Goal: Information Seeking & Learning: Learn about a topic

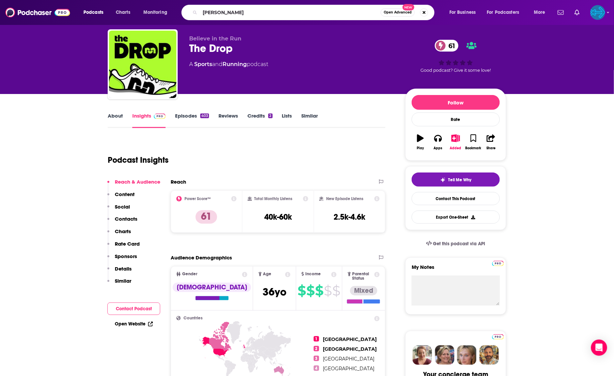
type input "[PERSON_NAME]"
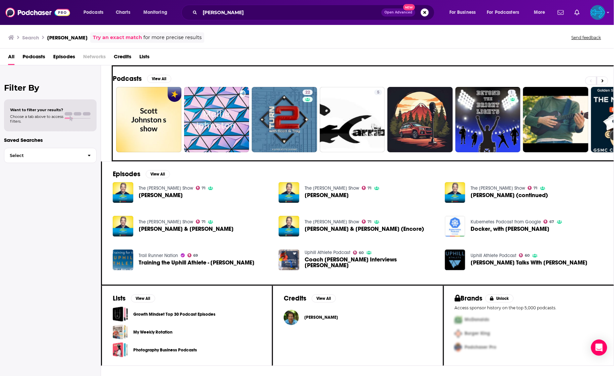
click at [62, 59] on span "Episodes" at bounding box center [64, 58] width 22 height 14
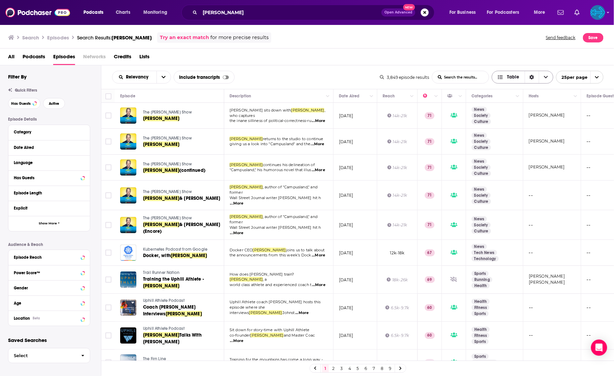
click at [546, 78] on icon "Choose View" at bounding box center [546, 77] width 4 height 2
click at [37, 149] on div "Date Aired" at bounding box center [45, 147] width 63 height 5
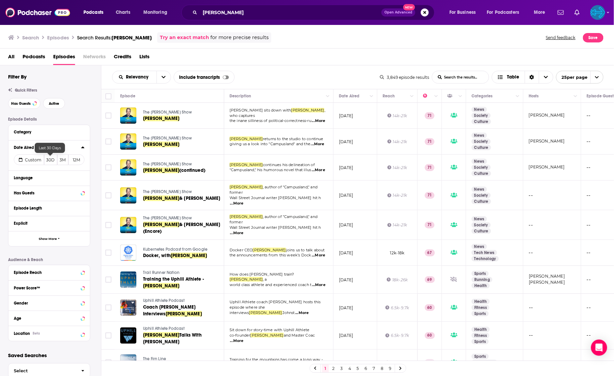
click at [53, 160] on button "30D" at bounding box center [50, 159] width 13 height 11
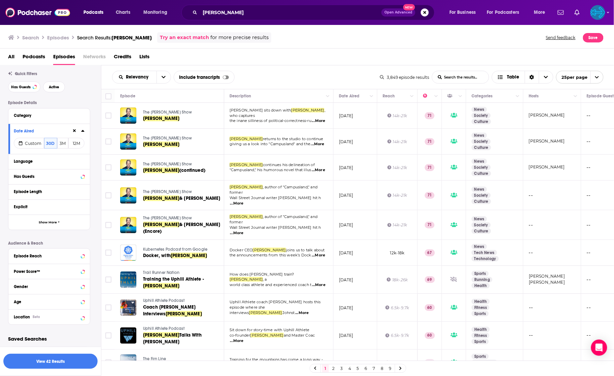
scroll to position [17, 0]
click at [42, 357] on button "View 42 Results" at bounding box center [50, 361] width 94 height 15
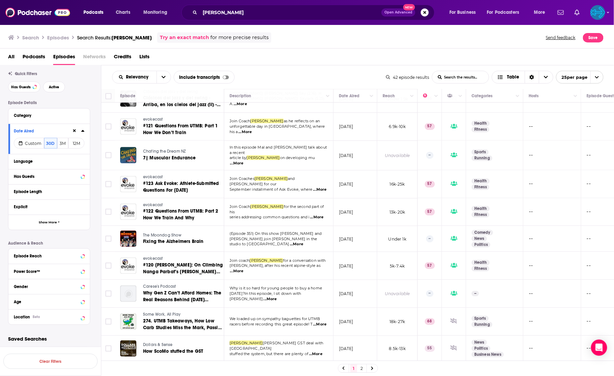
click at [362, 367] on link "2" at bounding box center [362, 368] width 7 height 8
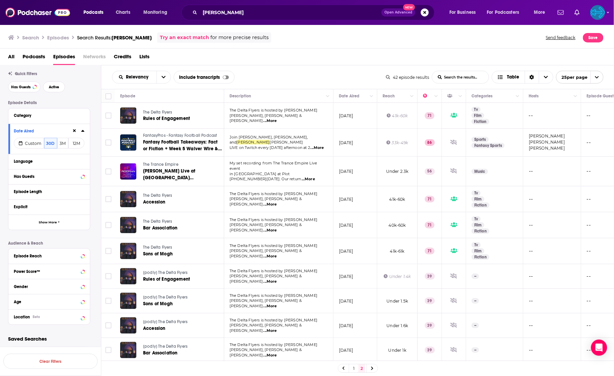
click at [354, 370] on link "1" at bounding box center [354, 368] width 7 height 8
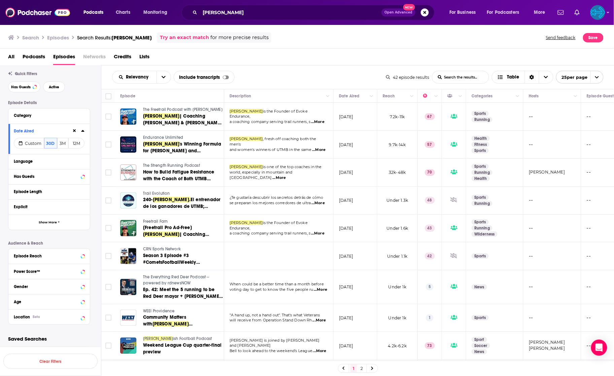
click at [167, 140] on span "Endurance Unlimited" at bounding box center [163, 137] width 40 height 5
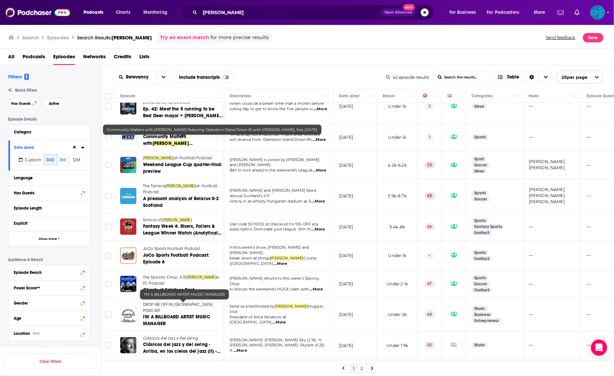
scroll to position [229, 0]
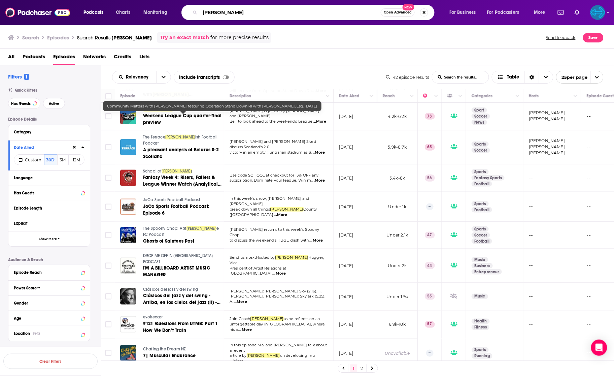
drag, startPoint x: 252, startPoint y: 15, endPoint x: 217, endPoint y: 1, distance: 37.6
click at [217, 1] on div "Podcasts Charts Monitoring [PERSON_NAME] Open Advanced New For Business For Pod…" at bounding box center [307, 12] width 614 height 25
type input "trainingpeaks"
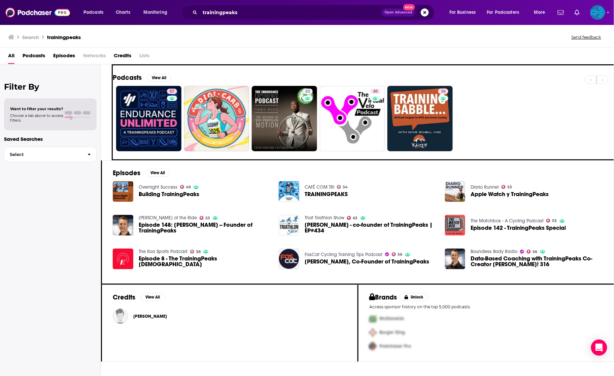
click at [66, 53] on span "Episodes" at bounding box center [64, 57] width 22 height 14
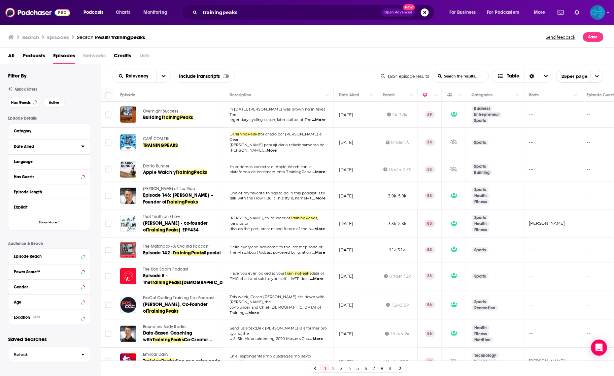
click at [43, 147] on div "Date Aired" at bounding box center [45, 146] width 63 height 5
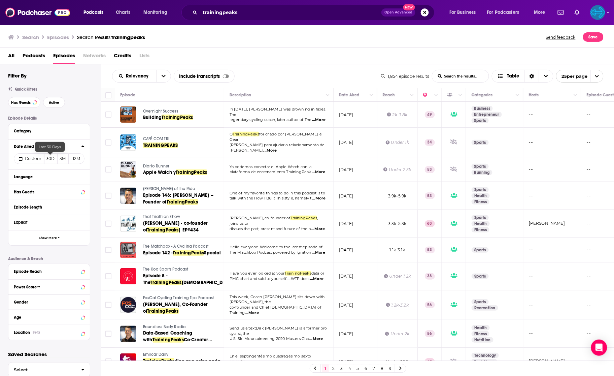
click at [52, 158] on button "30D" at bounding box center [50, 158] width 13 height 11
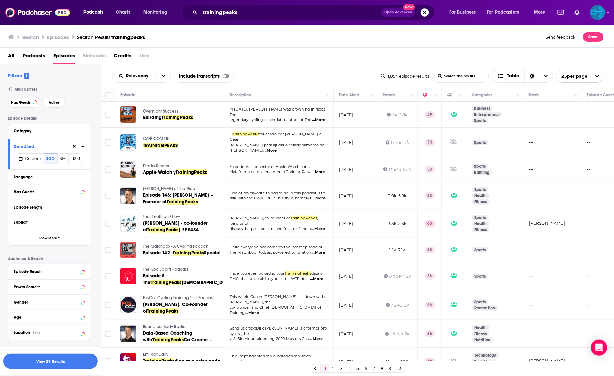
click at [68, 363] on button "View 27 Results" at bounding box center [50, 361] width 94 height 15
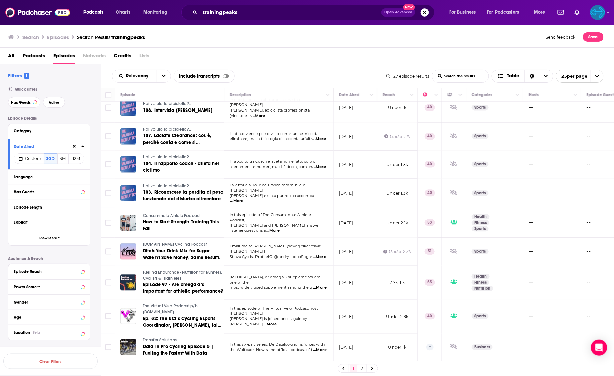
scroll to position [448, 0]
click at [362, 369] on link "2" at bounding box center [362, 368] width 7 height 8
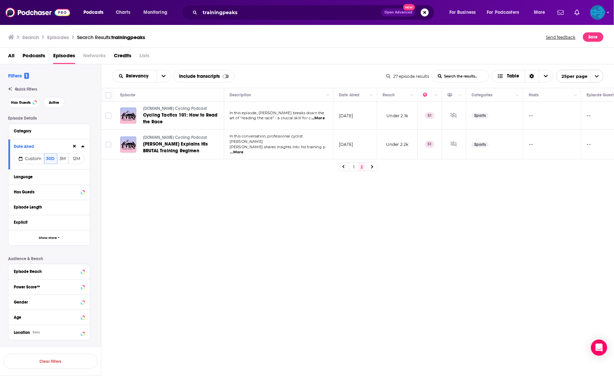
click at [354, 168] on link "1" at bounding box center [354, 167] width 7 height 8
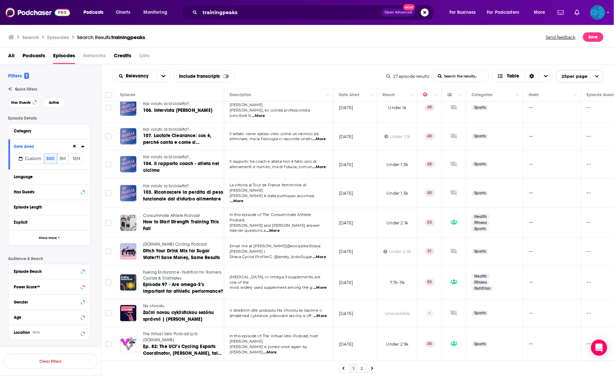
scroll to position [448, 0]
click at [362, 368] on link "2" at bounding box center [362, 368] width 7 height 8
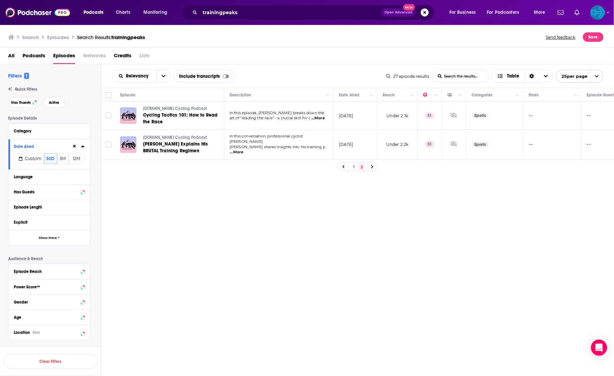
click at [351, 168] on link "1" at bounding box center [354, 167] width 7 height 8
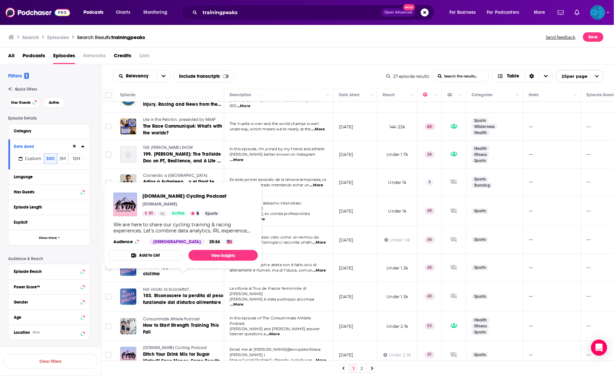
scroll to position [391, 0]
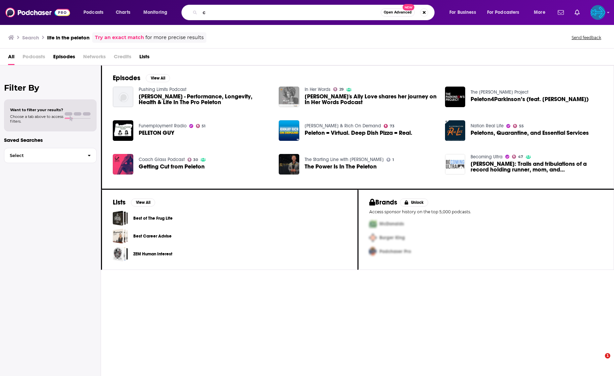
click at [178, 0] on html "Podcasts Charts Monitoring c Open Advanced New For Business For Podcasters More…" at bounding box center [307, 188] width 614 height 376
drag, startPoint x: 268, startPoint y: 14, endPoint x: 221, endPoint y: -9, distance: 53.2
click at [221, 0] on html "Podcasts Charts Monitoring "life in the peletochec Open Advanced New For Busine…" at bounding box center [307, 188] width 614 height 376
type input "check engine light"
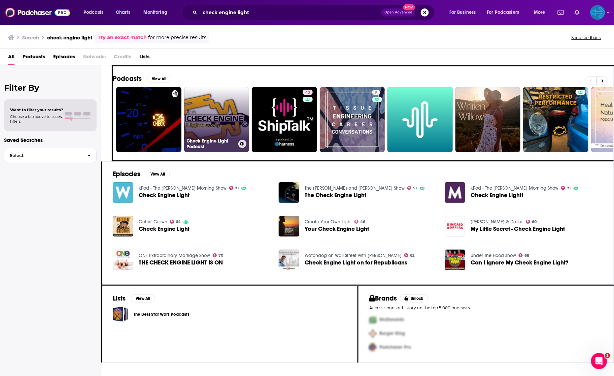
click at [228, 120] on link "Check Engine Light Podcast" at bounding box center [216, 119] width 65 height 65
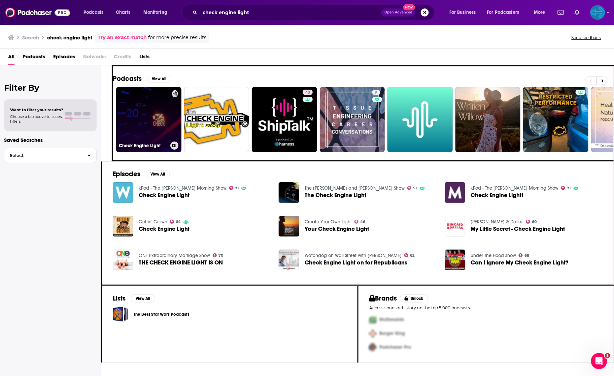
click at [139, 124] on link "Check Engine Light" at bounding box center [148, 119] width 65 height 65
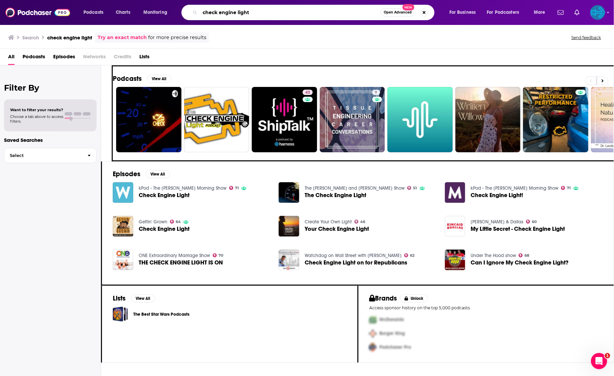
drag, startPoint x: 262, startPoint y: 8, endPoint x: 214, endPoint y: -16, distance: 54.5
click at [214, 0] on html "Podcasts Charts Monitoring check engine light Open Advanced New For Business Fo…" at bounding box center [307, 188] width 614 height 376
drag, startPoint x: 262, startPoint y: 12, endPoint x: 184, endPoint y: 3, distance: 78.0
click at [184, 3] on div "Podcasts Charts Monitoring check engine light Open Advanced New For Business Fo…" at bounding box center [307, 12] width 614 height 25
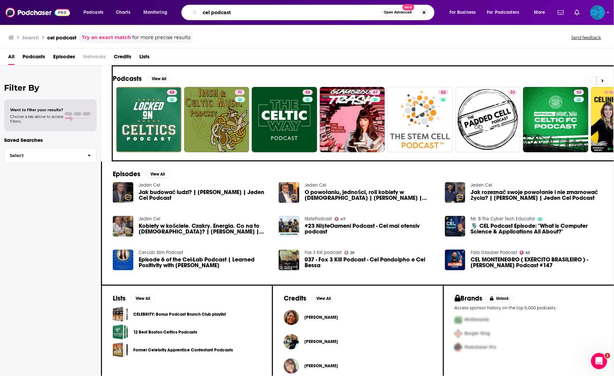
drag, startPoint x: 214, startPoint y: 15, endPoint x: 173, endPoint y: 6, distance: 41.7
click at [173, 6] on div "Podcasts Charts Monitoring cel podcast Open Advanced New For Business For Podca…" at bounding box center [315, 12] width 473 height 15
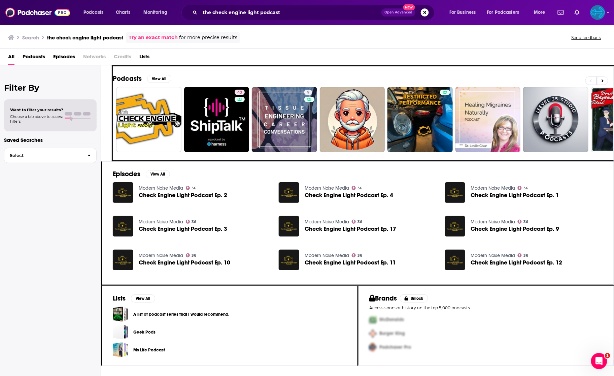
click at [158, 38] on link "Try an exact match" at bounding box center [153, 38] width 49 height 8
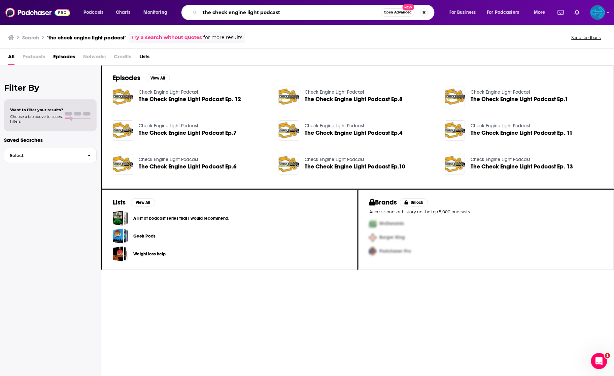
drag, startPoint x: 294, startPoint y: 15, endPoint x: 262, endPoint y: 10, distance: 32.6
click at [262, 10] on input "the check engine light podcast" at bounding box center [290, 12] width 181 height 11
drag, startPoint x: 216, startPoint y: 13, endPoint x: 179, endPoint y: 9, distance: 37.2
click at [179, 9] on div "Podcasts Charts Monitoring the check engine light Open Advanced New For Busines…" at bounding box center [315, 12] width 473 height 15
type input "check engine light"
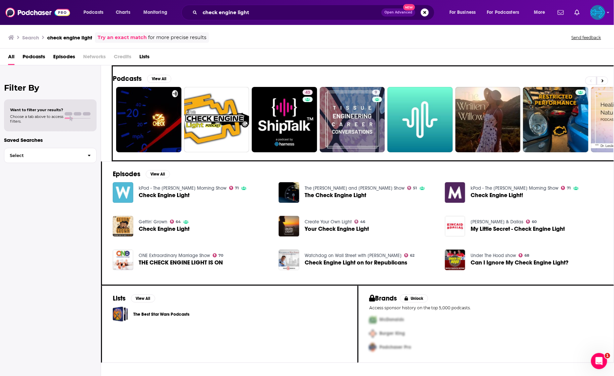
click at [138, 38] on link "Try an exact match" at bounding box center [122, 38] width 49 height 8
